Goal: Navigation & Orientation: Find specific page/section

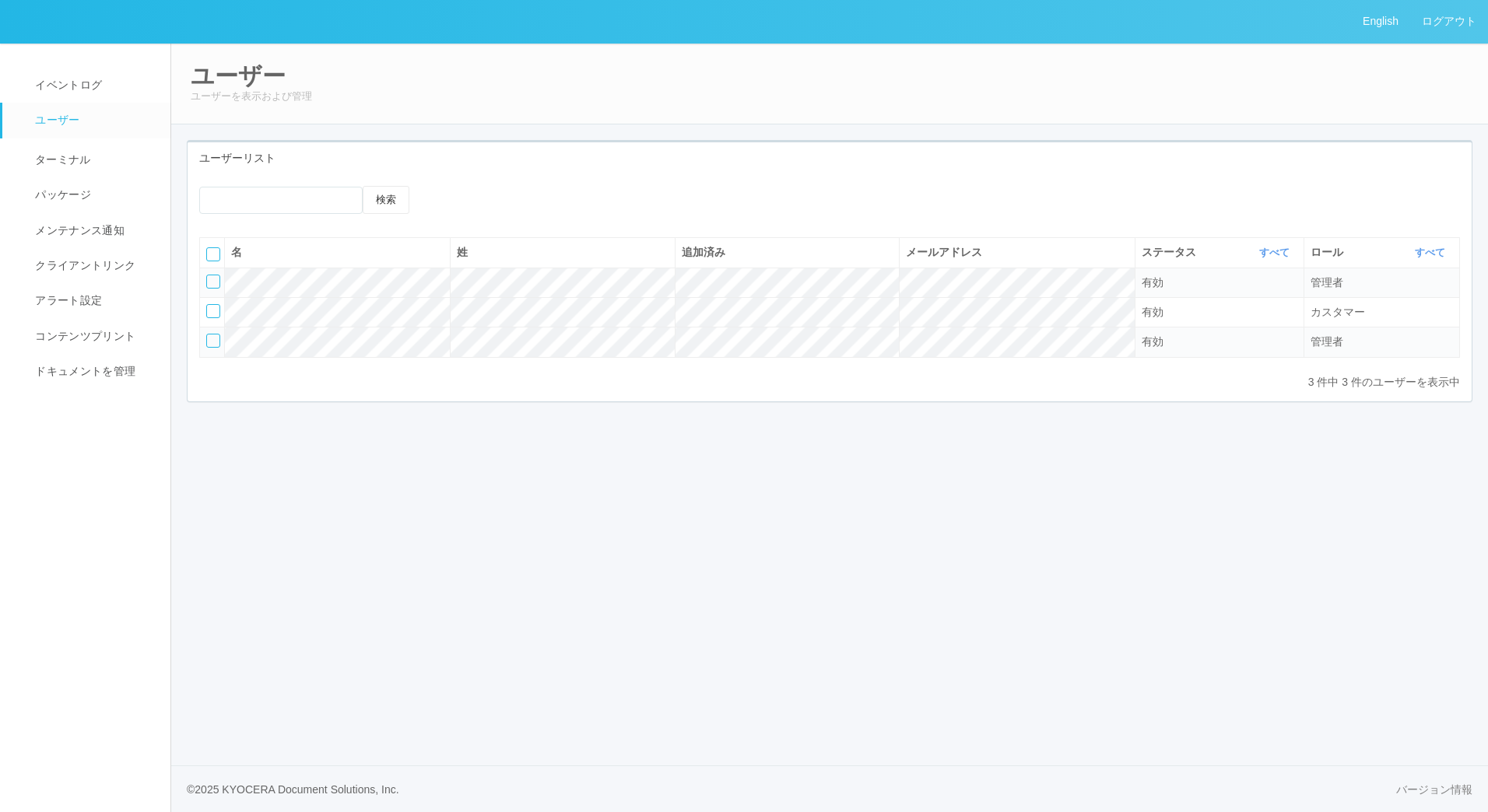
click at [632, 650] on div "English ログアウト イベントログ ユーザー ターミナル パッケージ メンテナンス通知 クライアントリンク アラート設定 コンテンツプリント ドキュメン…" at bounding box center [744, 406] width 1488 height 812
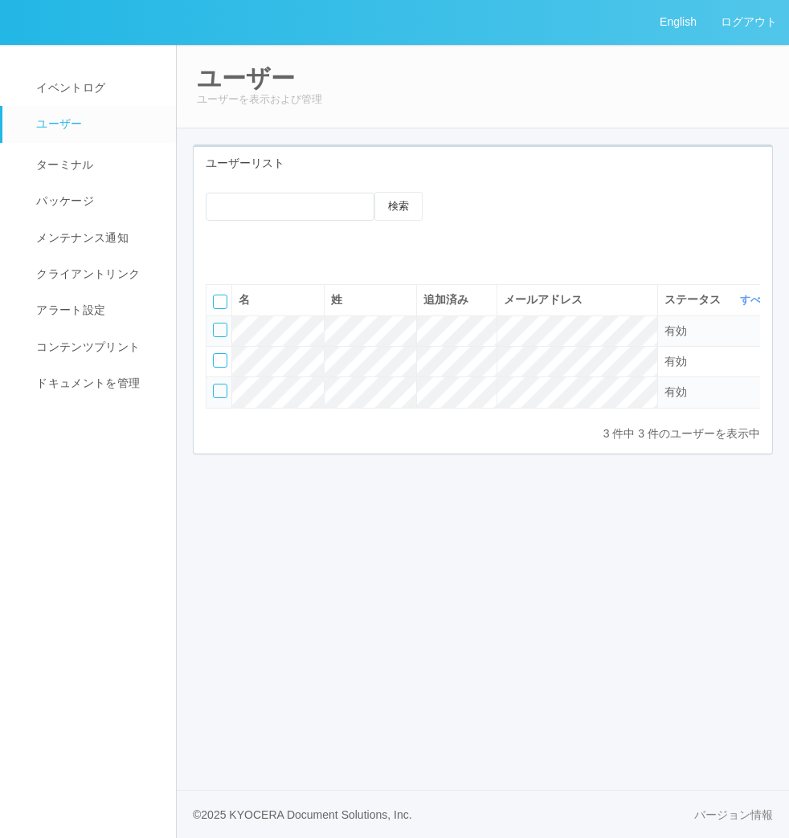
click at [787, 179] on div "ユーザー ユーザーを表示および管理 ユーザーリスト 検索 名 姓 追加済み メールアドレス ステータス すべて 表示 すべて 有効 登録済み 無効 ロール す…" at bounding box center [483, 265] width 612 height 443
